Goal: Find specific page/section: Find specific page/section

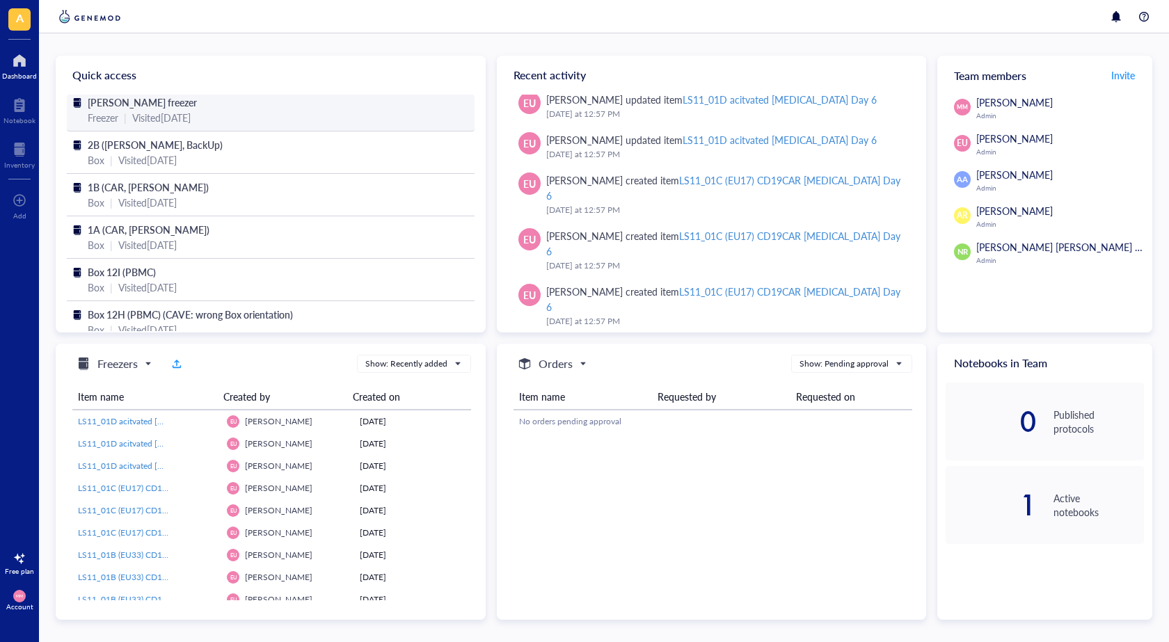
click at [216, 104] on div "[PERSON_NAME] freezer" at bounding box center [271, 102] width 366 height 15
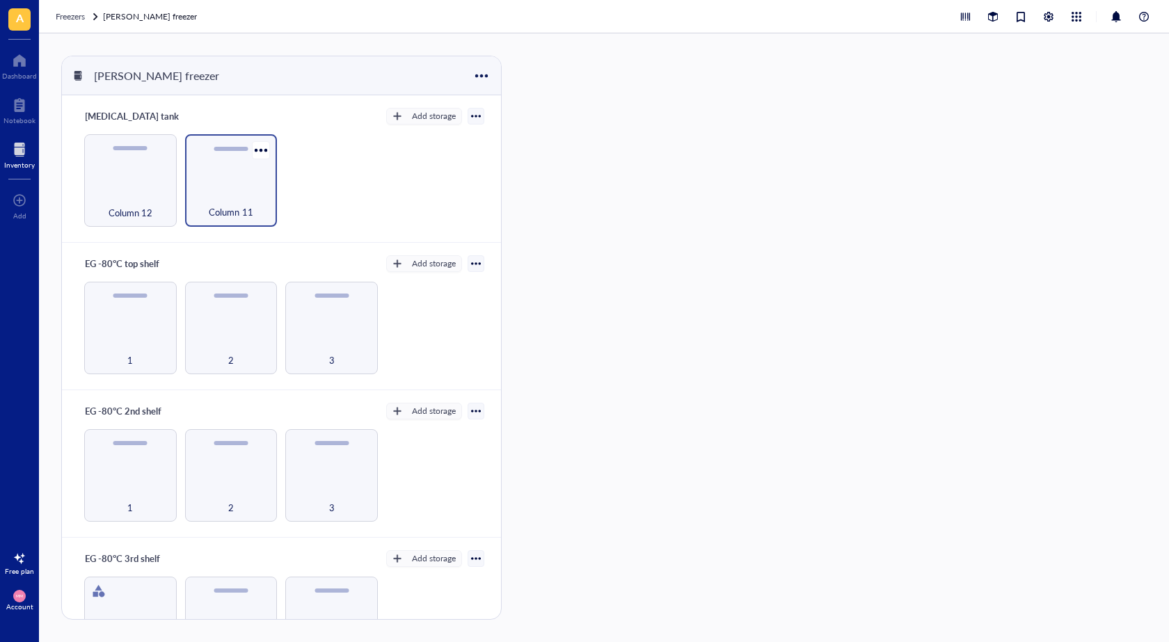
click at [204, 178] on div "Column 11" at bounding box center [231, 180] width 93 height 93
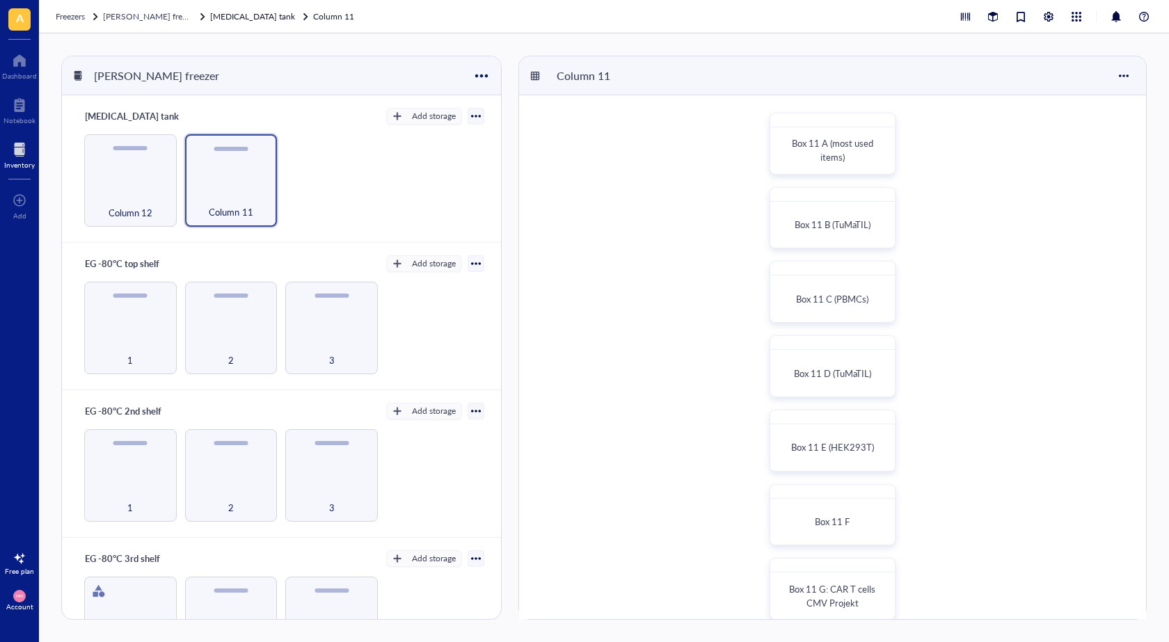
scroll to position [70, 0]
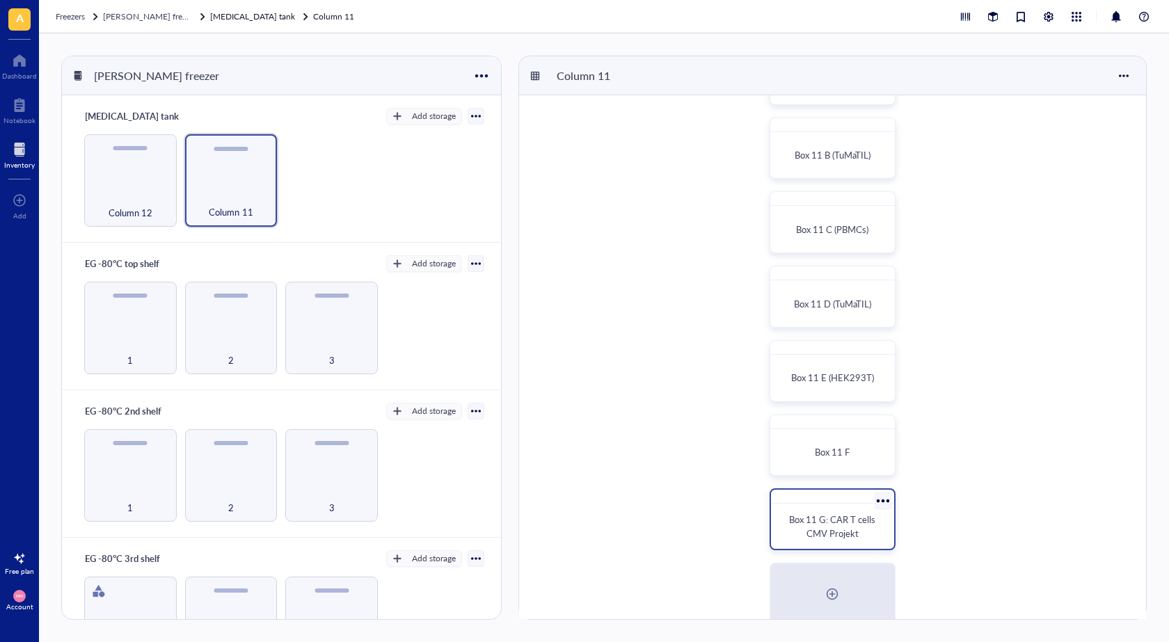
click at [837, 523] on span "Box 11 G: CAR T cells CMV Projekt" at bounding box center [833, 526] width 88 height 27
